Goal: Information Seeking & Learning: Learn about a topic

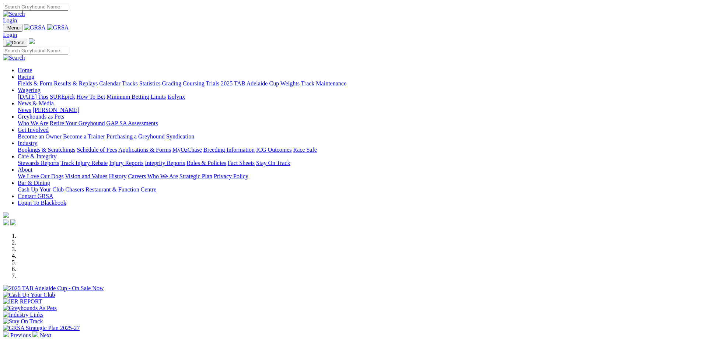
scroll to position [147, 0]
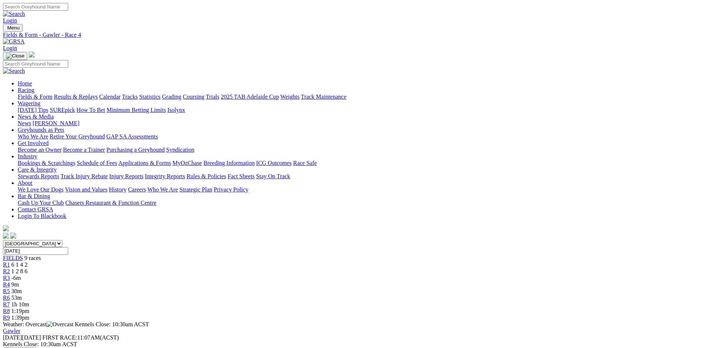
click at [10, 275] on link "R3" at bounding box center [6, 278] width 7 height 6
click at [28, 268] on span "1 2 8 6" at bounding box center [19, 271] width 16 height 6
click at [285, 275] on div "R3 -8m" at bounding box center [351, 278] width 696 height 7
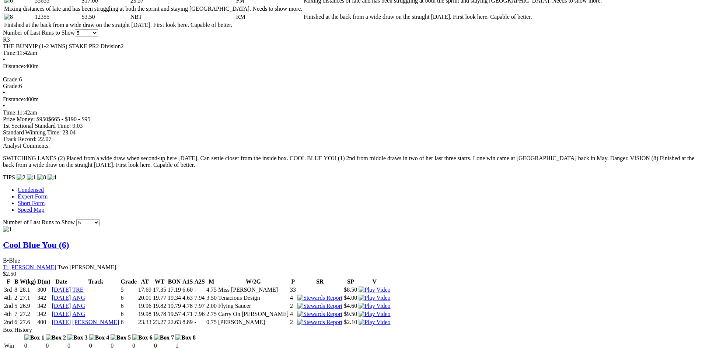
scroll to position [442, 0]
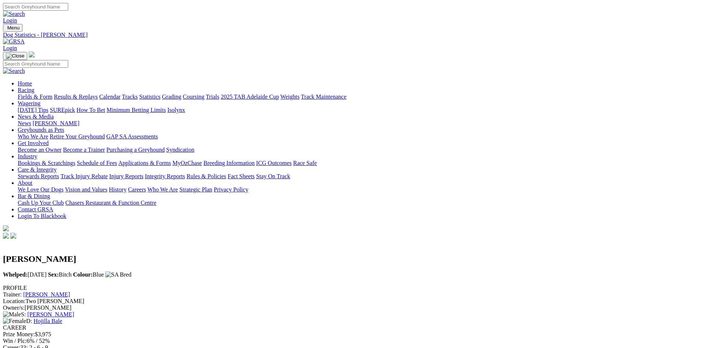
click at [68, 11] on input "Search" at bounding box center [35, 7] width 65 height 8
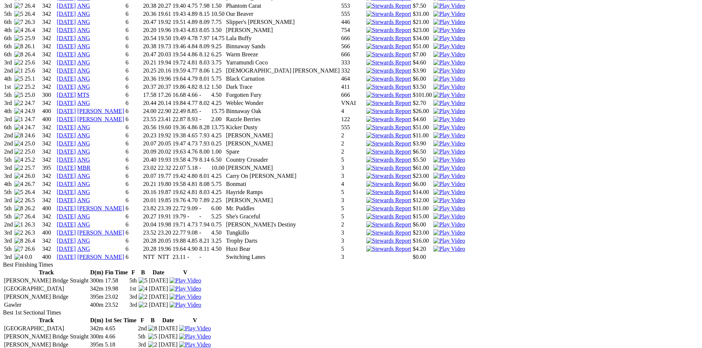
scroll to position [553, 0]
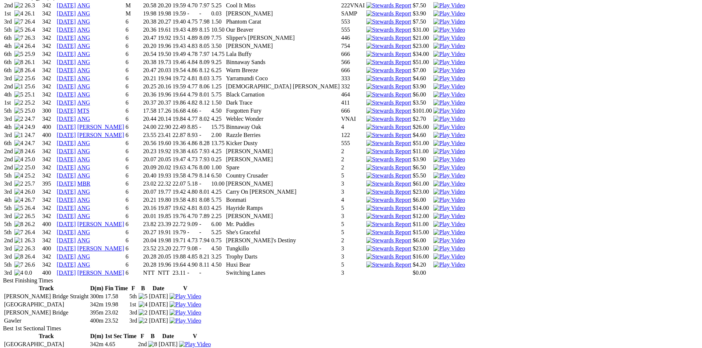
click at [76, 270] on link "[DATE]" at bounding box center [66, 273] width 19 height 6
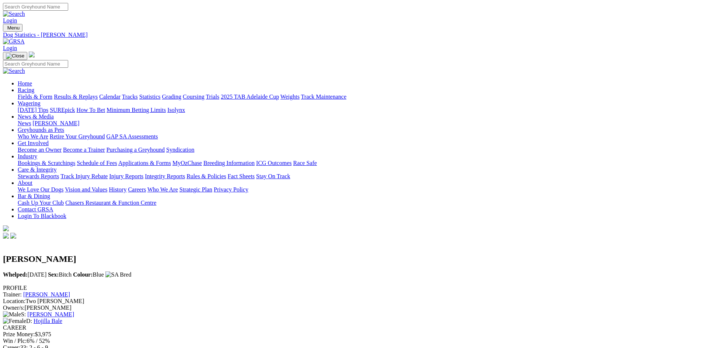
click at [68, 7] on input "Search" at bounding box center [35, 7] width 65 height 8
type input "our beaver"
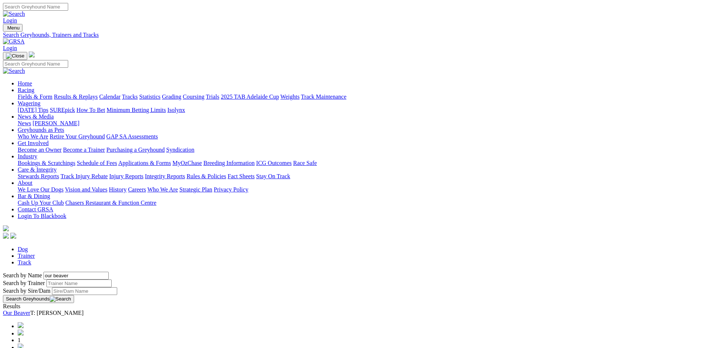
click at [30, 310] on link "Our Beaver" at bounding box center [16, 313] width 27 height 6
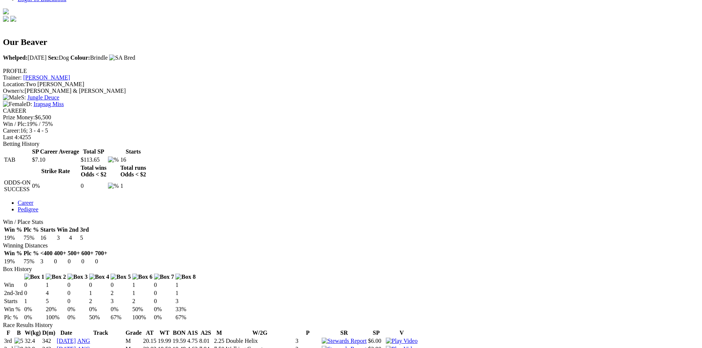
scroll to position [221, 0]
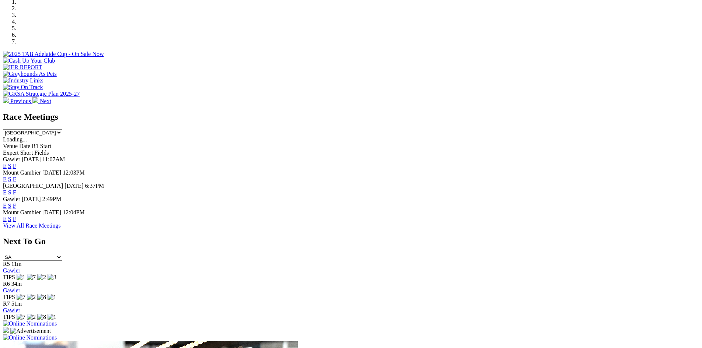
scroll to position [258, 0]
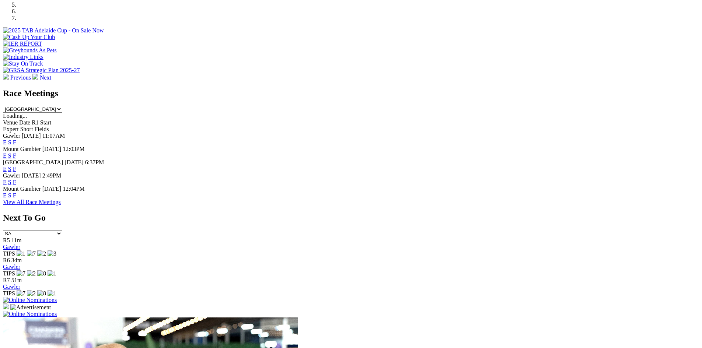
click at [16, 139] on link "F" at bounding box center [14, 142] width 3 height 6
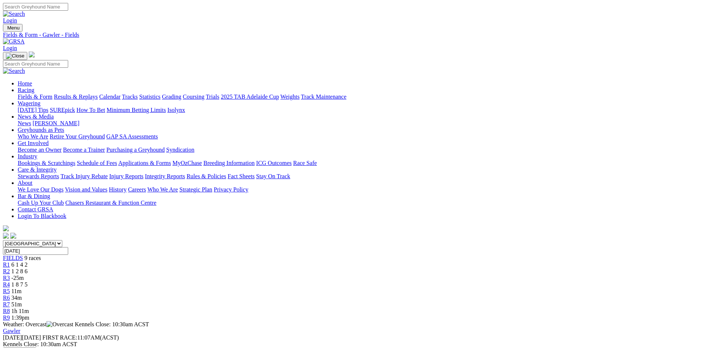
click at [24, 275] on span "-25m" at bounding box center [17, 278] width 13 height 6
click at [28, 281] on span "1 8 7 5" at bounding box center [19, 284] width 16 height 6
click at [292, 275] on div "R3 -25m" at bounding box center [351, 278] width 696 height 7
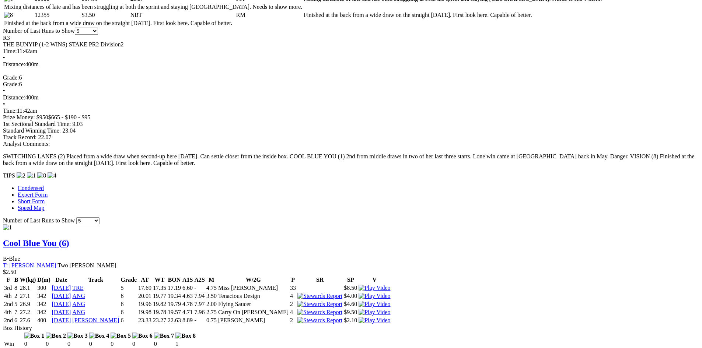
scroll to position [442, 0]
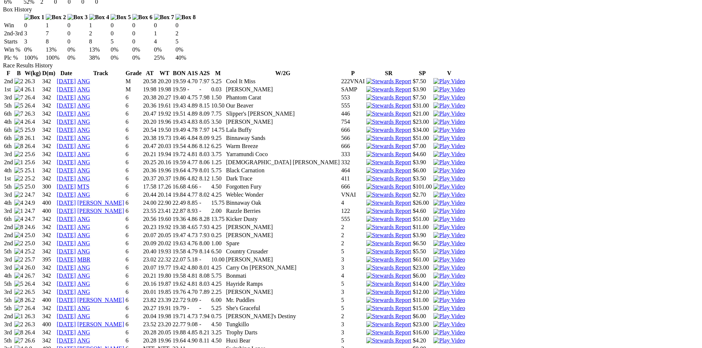
scroll to position [471, 0]
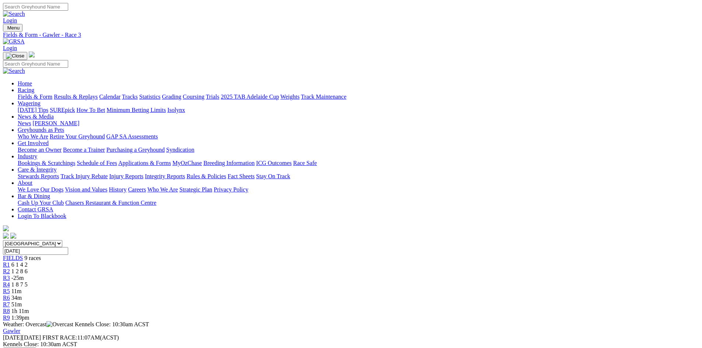
click at [28, 268] on span "1 2 8 6" at bounding box center [19, 271] width 16 height 6
click at [24, 275] on span "-31m" at bounding box center [17, 278] width 13 height 6
click at [246, 268] on div "R2 1 2 8 6" at bounding box center [351, 271] width 696 height 7
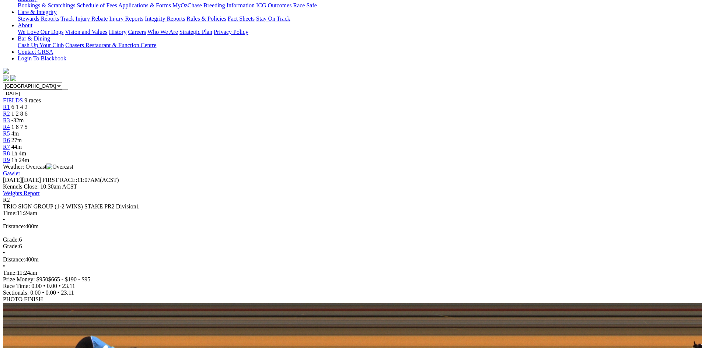
scroll to position [74, 0]
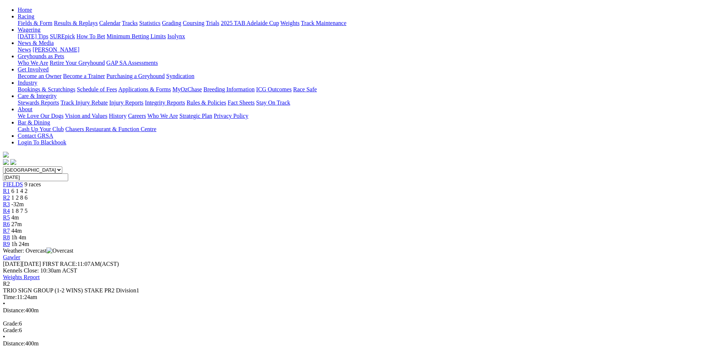
click at [282, 201] on div "R3 -32m" at bounding box center [351, 204] width 696 height 7
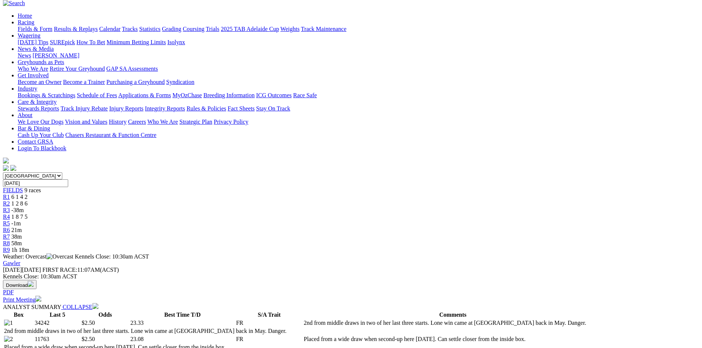
scroll to position [147, 0]
